Goal: Information Seeking & Learning: Learn about a topic

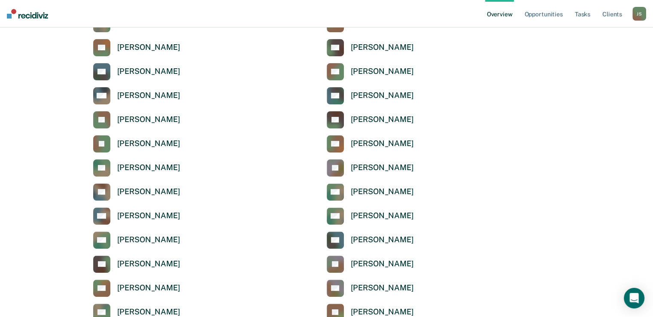
scroll to position [256, 0]
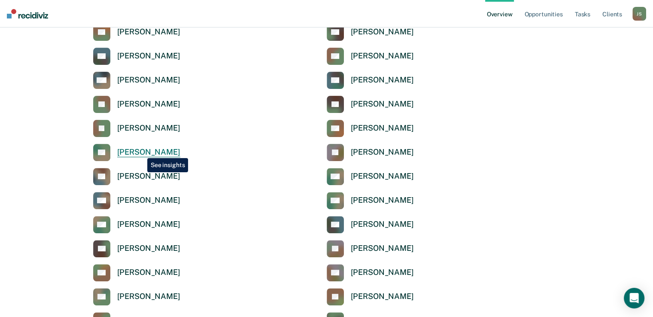
click at [141, 152] on div "Brittany Larue" at bounding box center [148, 152] width 63 height 10
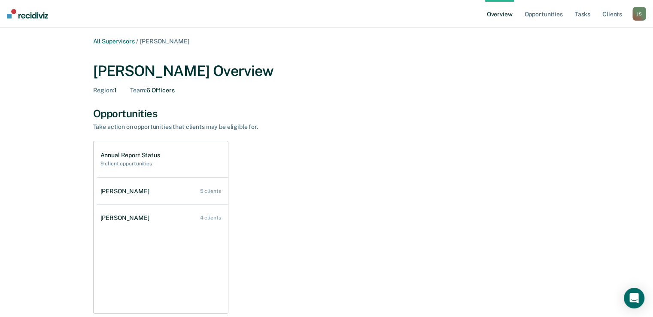
click at [153, 165] on h2 "9 client opportunities" at bounding box center [130, 164] width 60 height 6
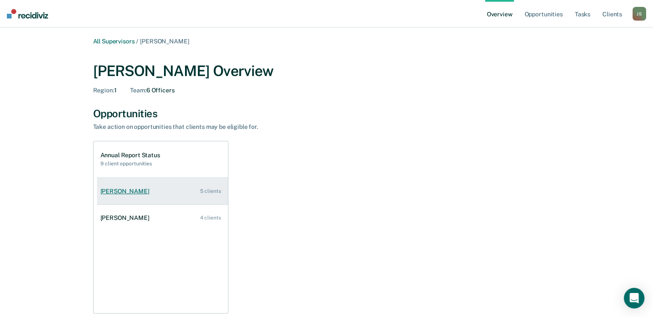
click at [215, 184] on link "Devonta Nelson 5 clients" at bounding box center [162, 191] width 131 height 24
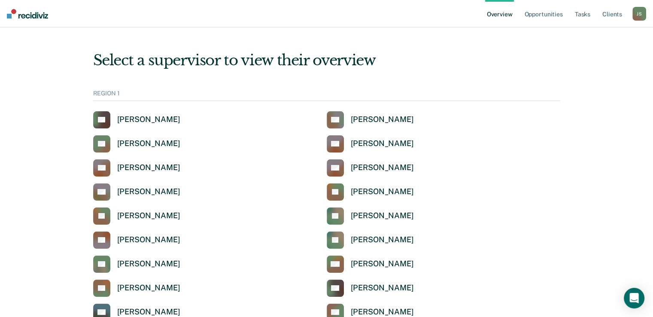
scroll to position [256, 0]
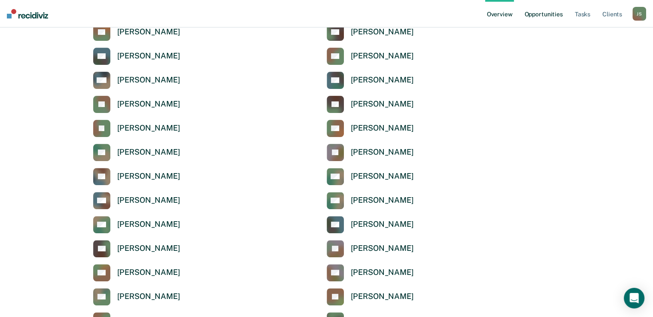
click at [548, 14] on link "Opportunities" at bounding box center [544, 13] width 42 height 27
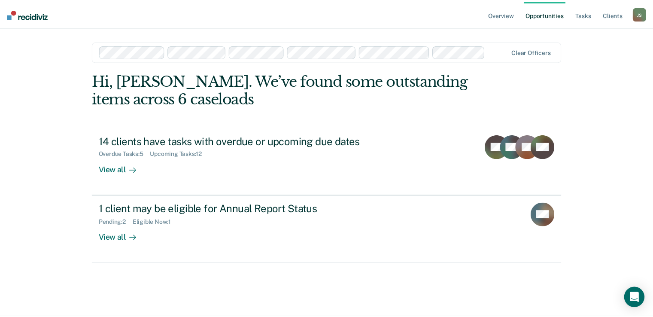
scroll to position [256, 0]
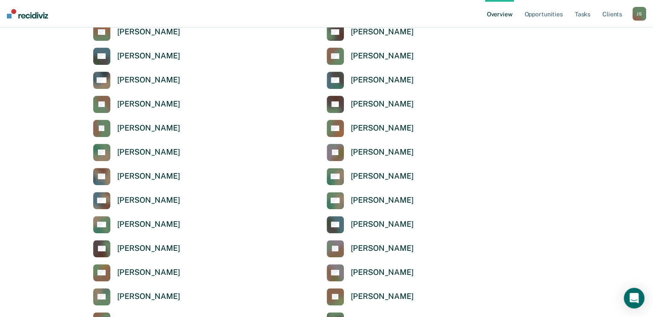
click at [149, 151] on div "Brittany Larue" at bounding box center [148, 152] width 63 height 10
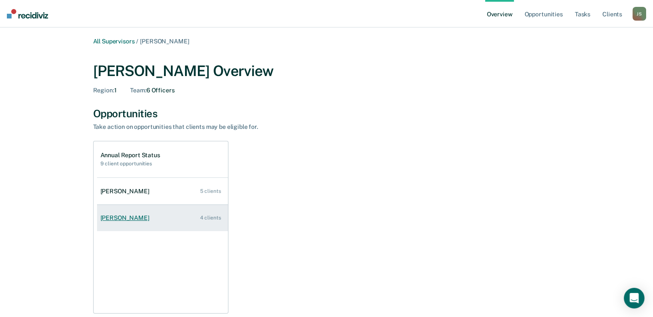
click at [177, 219] on link "Michelle Klingle-Dyker 4 clients" at bounding box center [162, 218] width 131 height 24
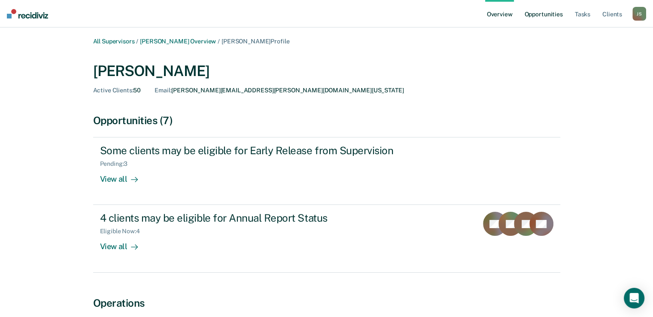
click at [555, 12] on link "Opportunities" at bounding box center [544, 13] width 42 height 27
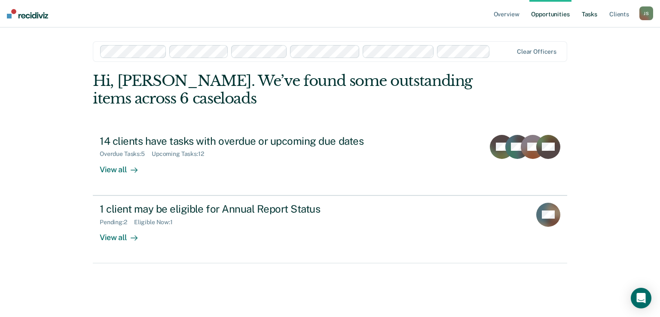
click at [589, 18] on link "Tasks" at bounding box center [589, 13] width 19 height 27
